Goal: Task Accomplishment & Management: Complete application form

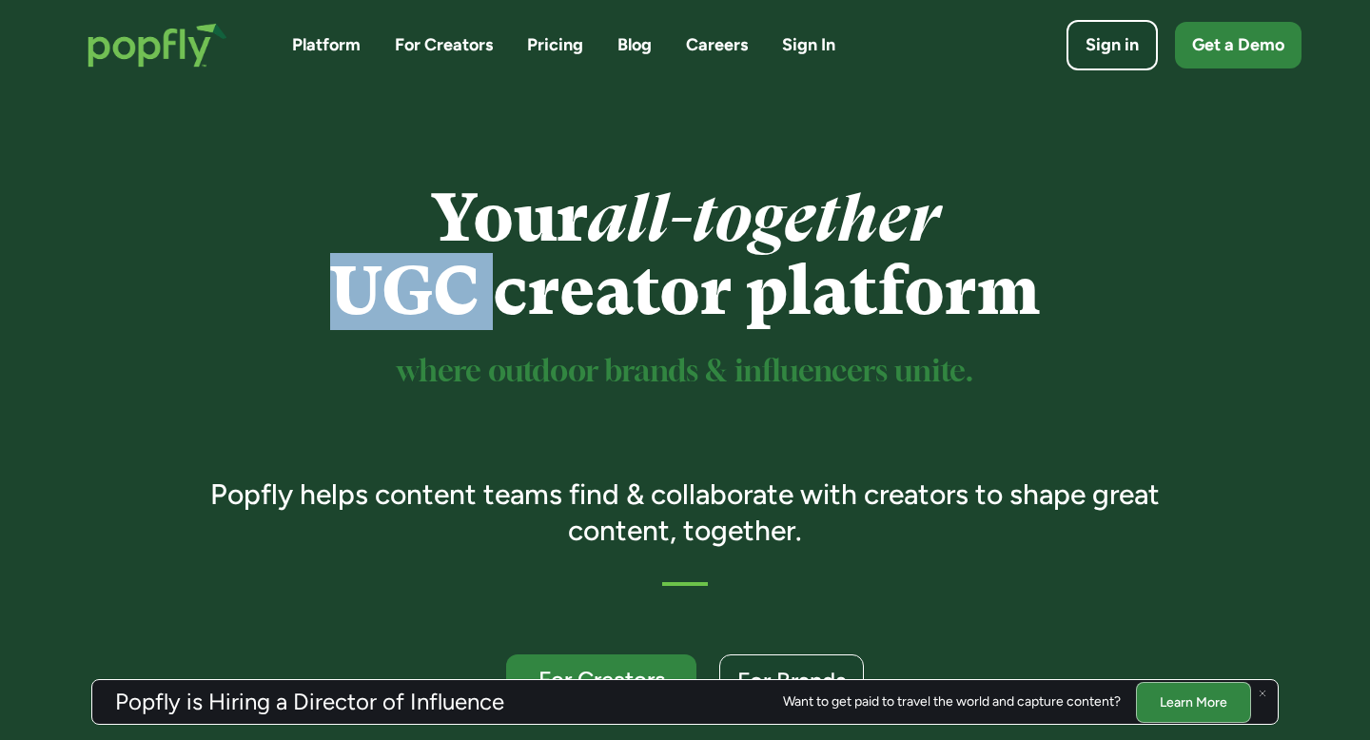
drag, startPoint x: 332, startPoint y: 291, endPoint x: 488, endPoint y: 291, distance: 156.0
click at [488, 291] on h1 "Your all-together UGC creator platform" at bounding box center [685, 255] width 1003 height 146
copy h1 "UGC"
click at [730, 54] on link "Careers" at bounding box center [717, 45] width 62 height 24
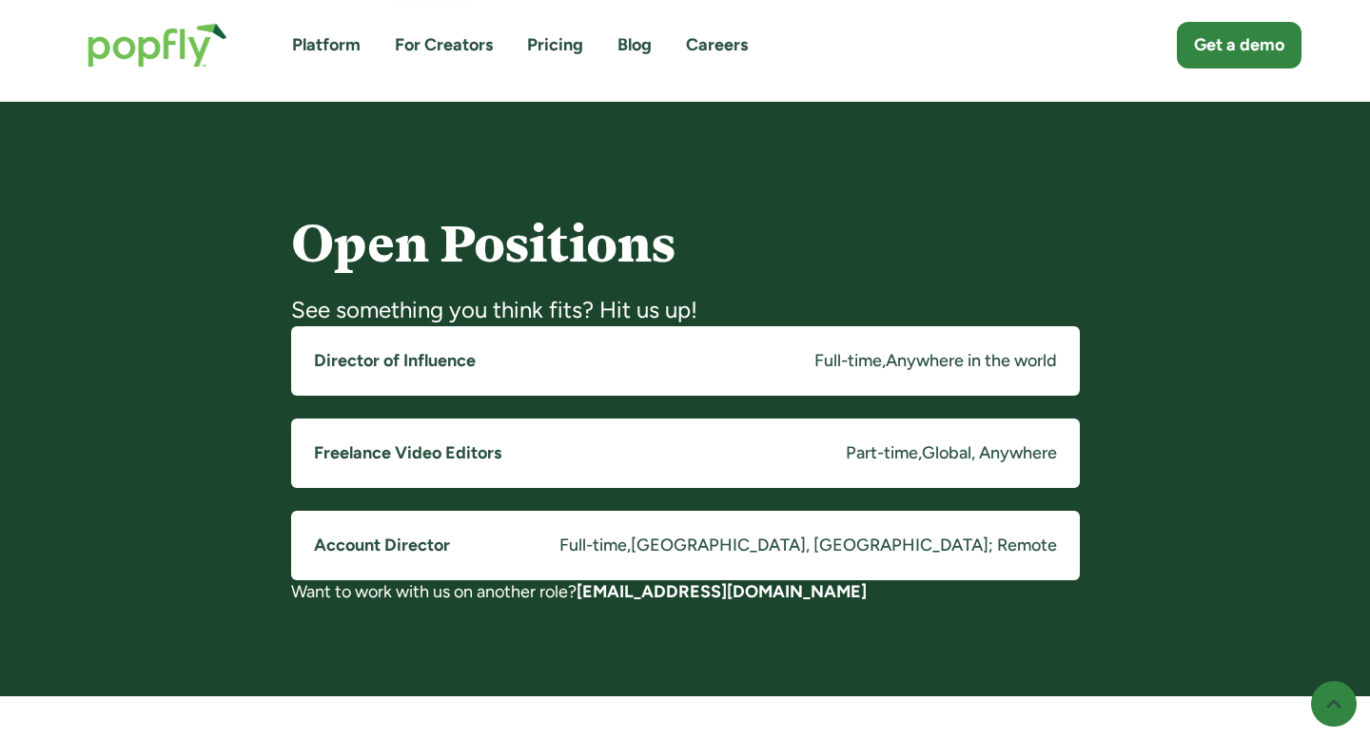
scroll to position [1355, 0]
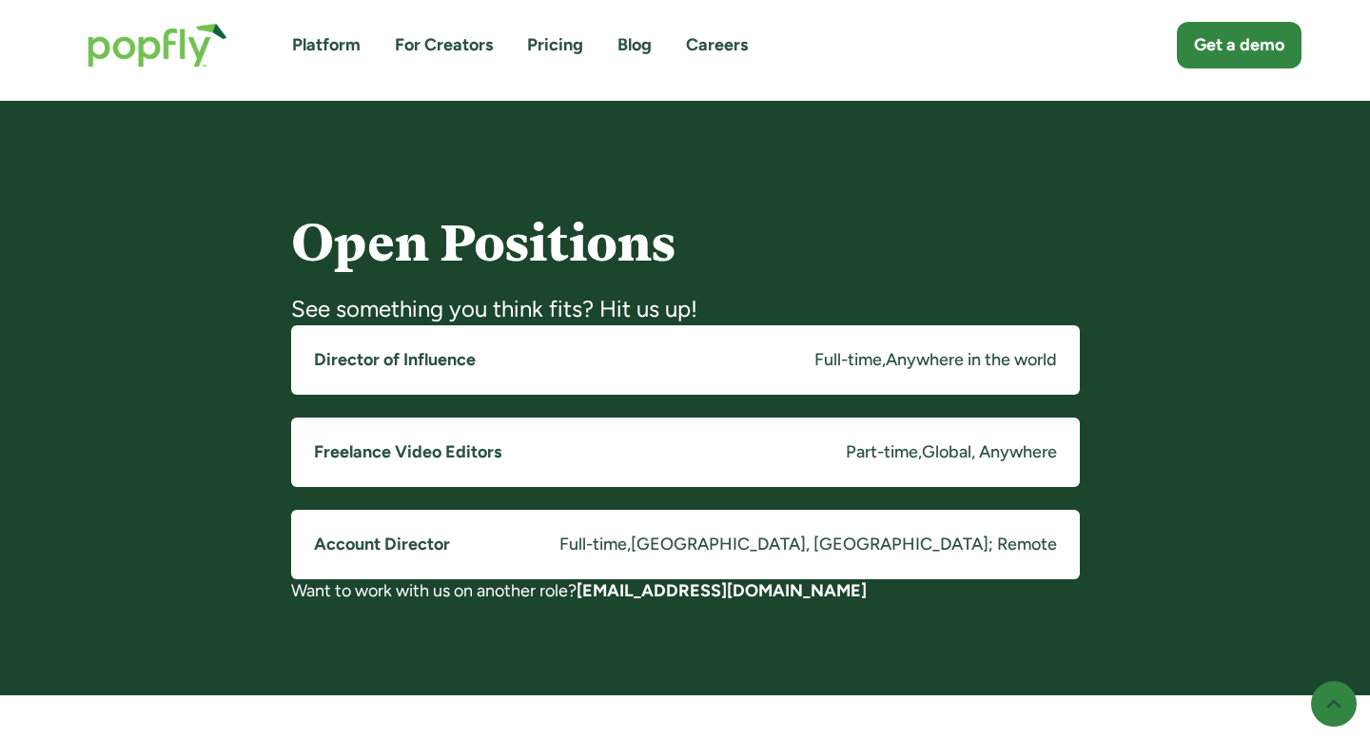
click at [626, 368] on link "Director of Influence Full-time , Anywhere in the world" at bounding box center [685, 359] width 789 height 69
click at [507, 361] on link "Director of Influence Full-time , Anywhere in the world" at bounding box center [685, 359] width 789 height 69
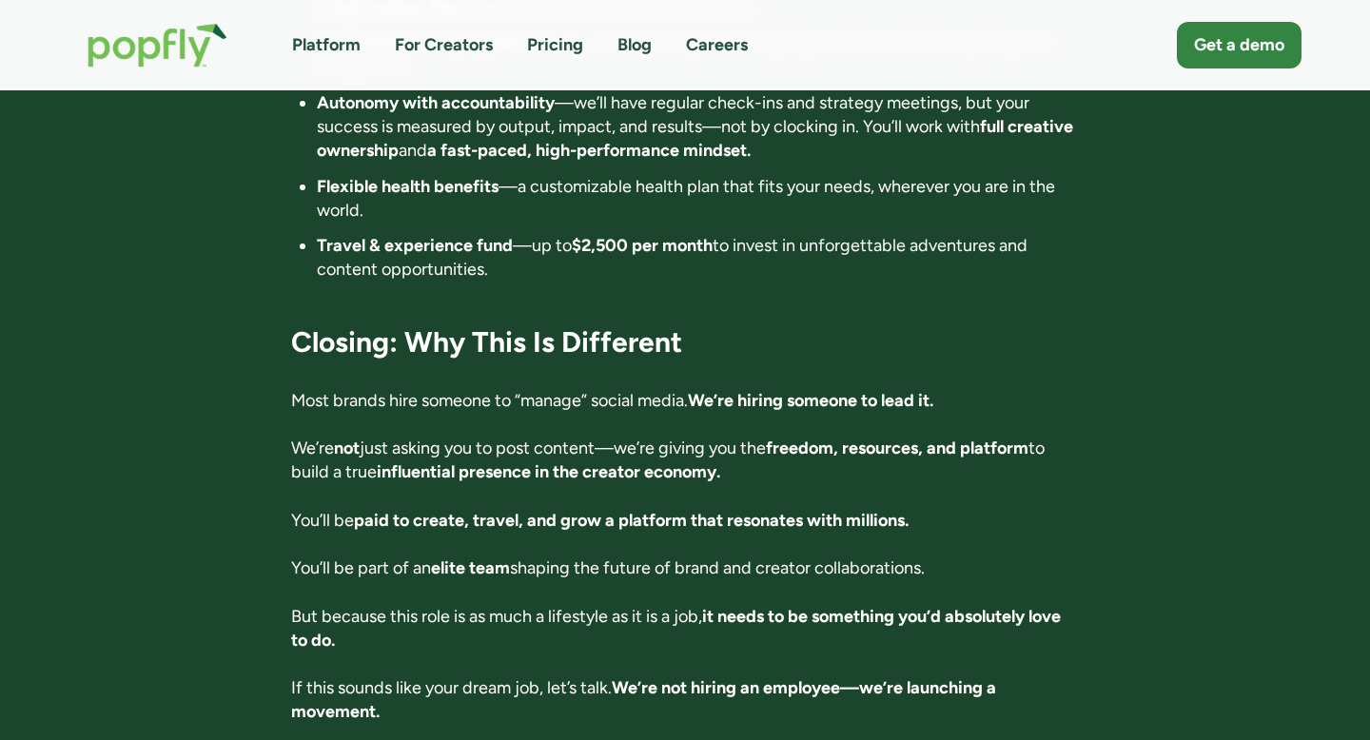
scroll to position [2667, 0]
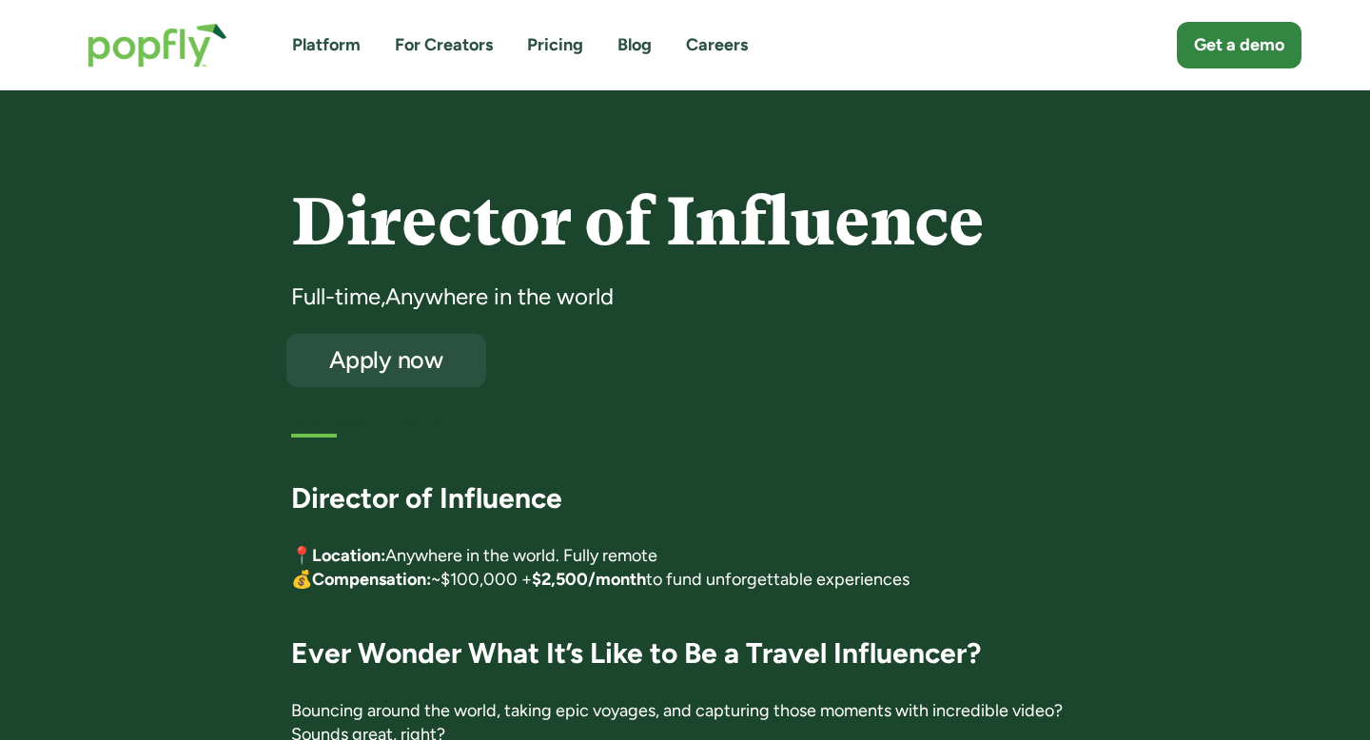
click at [465, 373] on link "Apply now" at bounding box center [386, 361] width 200 height 54
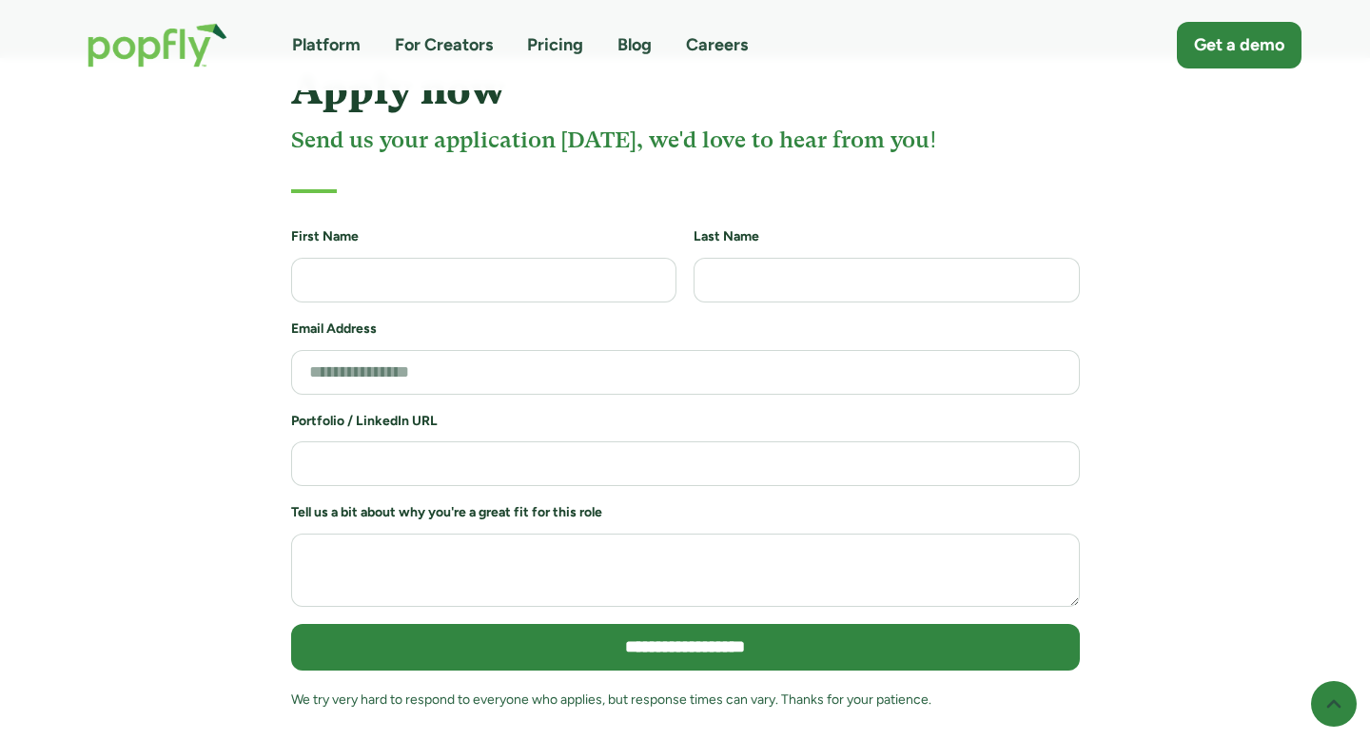
scroll to position [4100, 0]
